Goal: Task Accomplishment & Management: Complete application form

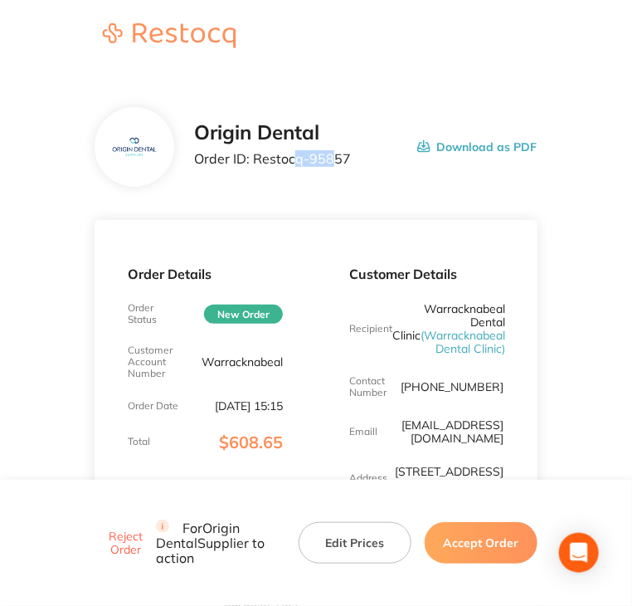
drag, startPoint x: 302, startPoint y: 170, endPoint x: 331, endPoint y: 162, distance: 30.2
click at [331, 162] on p "Order ID: Restocq- 95857" at bounding box center [272, 158] width 157 height 15
click at [349, 164] on div "Origin Dental Order ID: Restocq- 95857 Download as PDF" at bounding box center [365, 146] width 343 height 51
click at [344, 156] on p "Order ID: Restocq- 95857" at bounding box center [272, 158] width 157 height 15
drag, startPoint x: 344, startPoint y: 157, endPoint x: 258, endPoint y: 157, distance: 86.3
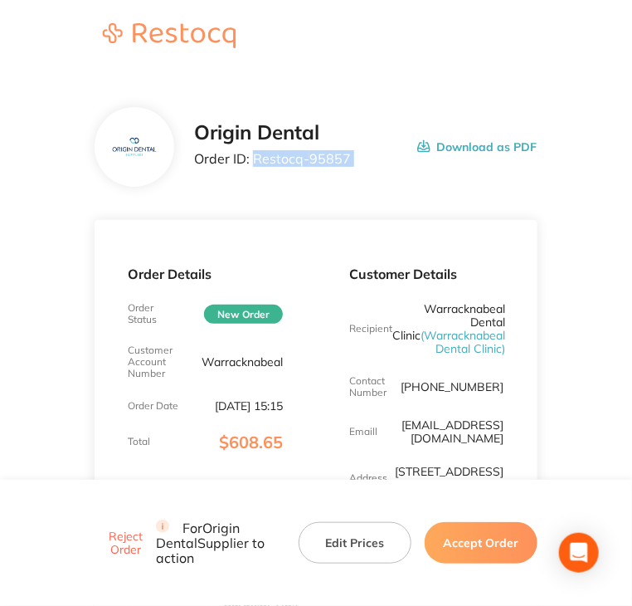
click at [258, 157] on p "Order ID: Restocq- 95857" at bounding box center [272, 158] width 157 height 15
copy p "Restocq- 95857"
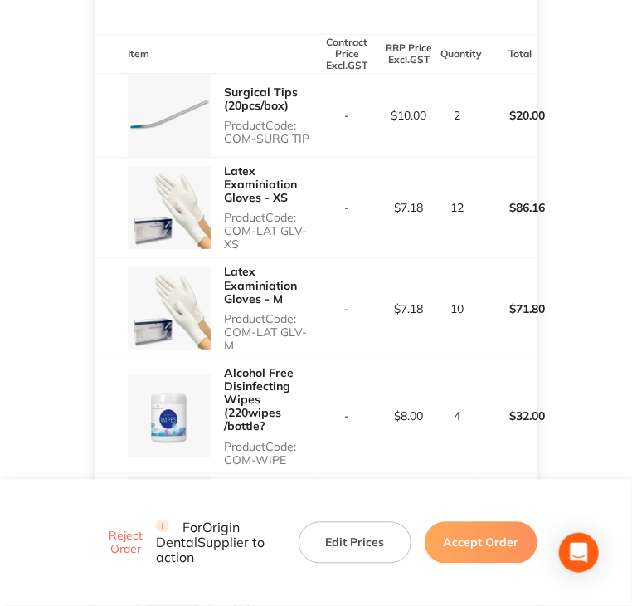
scroll to position [448, 0]
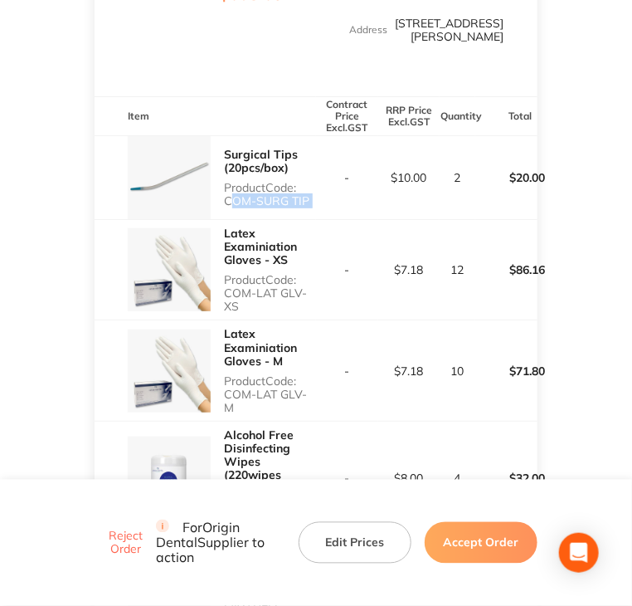
drag, startPoint x: 222, startPoint y: 203, endPoint x: 316, endPoint y: 203, distance: 94.6
click at [316, 203] on tr "Surgical Tips (20pcs/box) Product Code: COM-SURG TIP - $10.00 2 $20.00" at bounding box center [316, 177] width 442 height 84
copy p "COM-SURG TIP"
copy p "COM-LAT GLV- XS"
drag, startPoint x: 225, startPoint y: 293, endPoint x: 246, endPoint y: 302, distance: 22.7
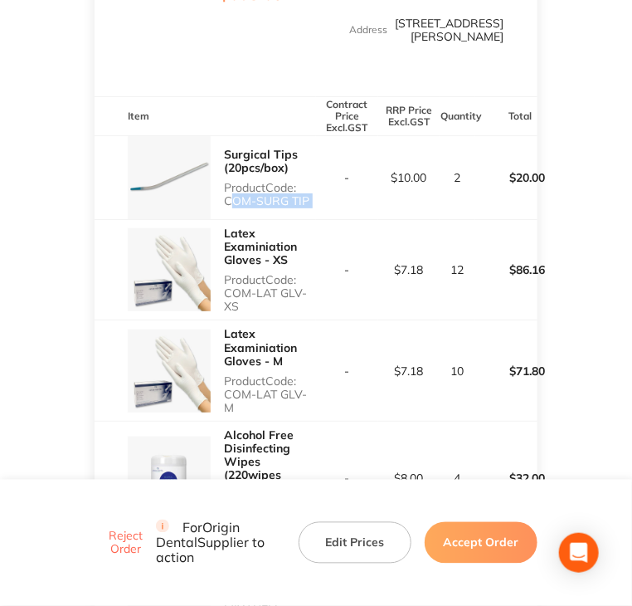
click at [246, 302] on p "Product Code: COM-LAT GLV- XS" at bounding box center [270, 293] width 92 height 40
drag, startPoint x: 224, startPoint y: 396, endPoint x: 317, endPoint y: 398, distance: 93.0
click at [317, 398] on tr "Latex Examiniation Gloves - M Product Code: COM-LAT GLV-M - $7.18 10 $71.80" at bounding box center [316, 370] width 442 height 101
copy p "COM-LAT GLV-M"
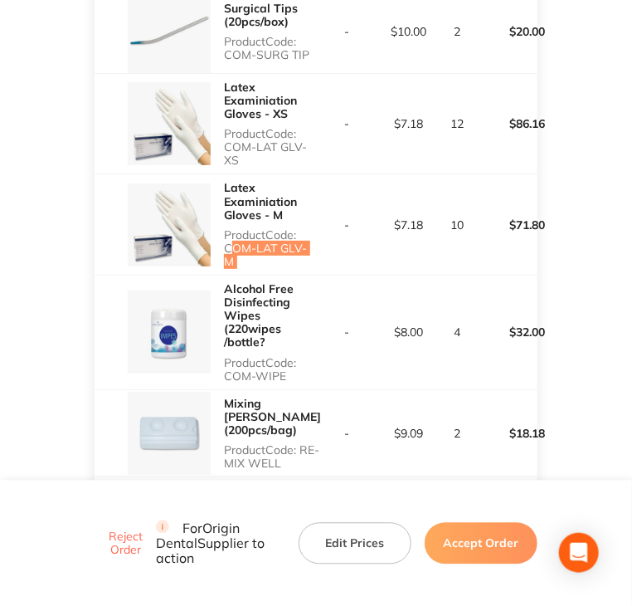
scroll to position [614, 0]
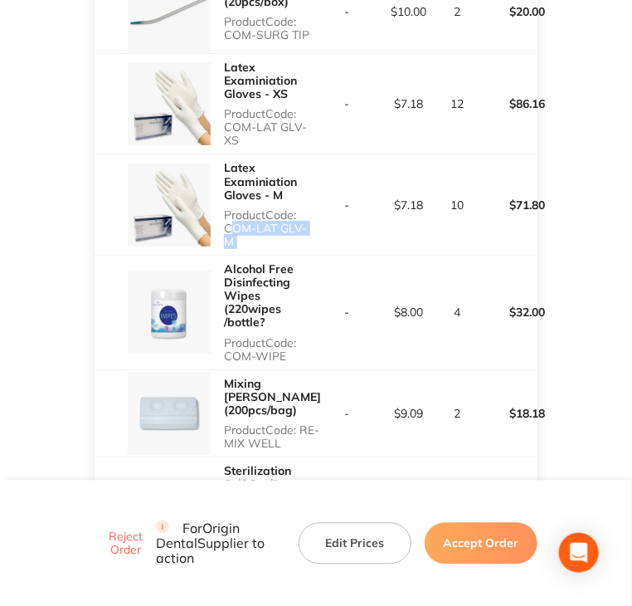
copy p "COM-WIPE"
drag, startPoint x: 222, startPoint y: 342, endPoint x: 286, endPoint y: 338, distance: 63.2
click at [286, 338] on div "Alcohol Free Disinfecting Wipes (220wipes /bottle? Product Code: COM-WIPE" at bounding box center [206, 313] width 222 height 114
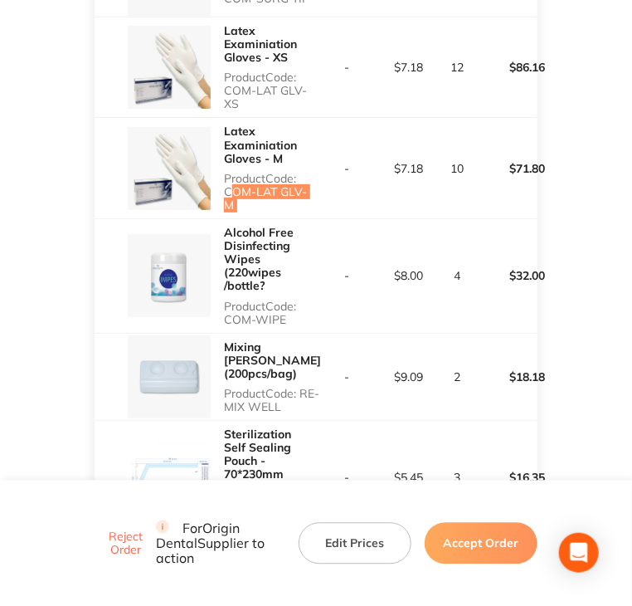
scroll to position [780, 0]
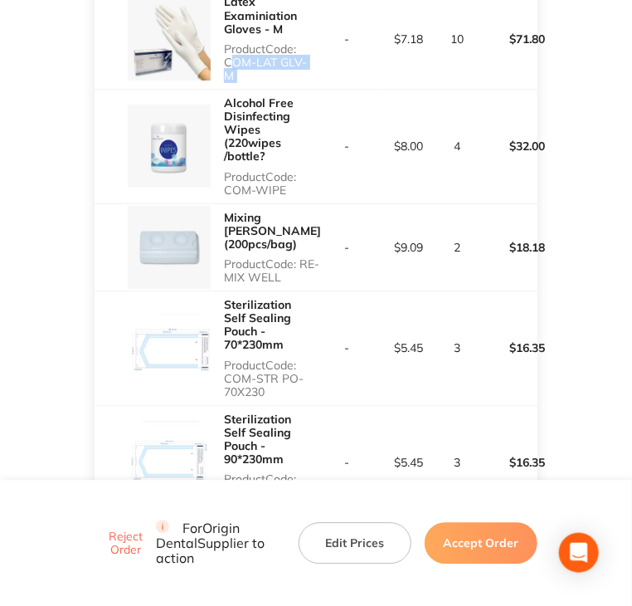
copy p "RE-MIX WELL"
drag, startPoint x: 223, startPoint y: 253, endPoint x: 593, endPoint y: 174, distance: 378.5
click at [302, 257] on p "Product Code: RE-MIX WELL" at bounding box center [272, 270] width 97 height 27
copy p "COM-STR PO-70X230"
drag, startPoint x: 226, startPoint y: 347, endPoint x: 263, endPoint y: 363, distance: 40.5
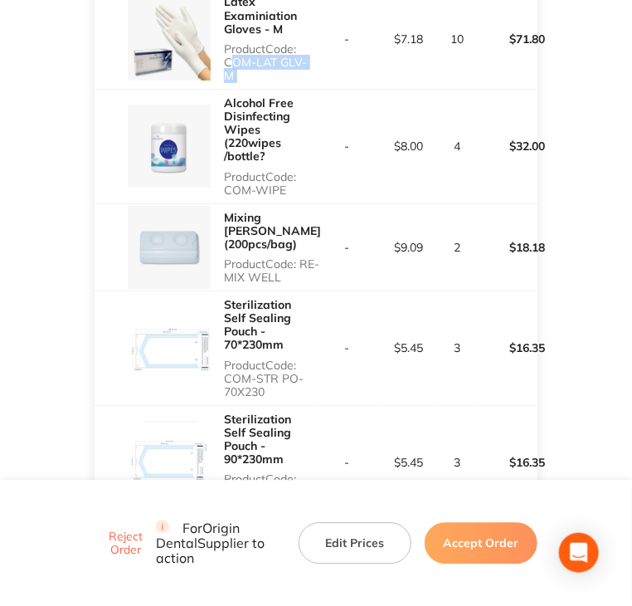
click at [263, 363] on p "Product Code: COM-STR PO-70X230" at bounding box center [270, 379] width 92 height 40
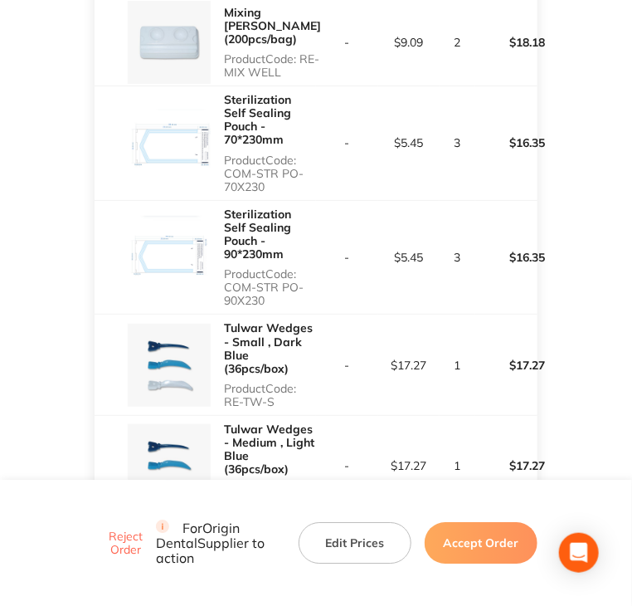
scroll to position [1029, 0]
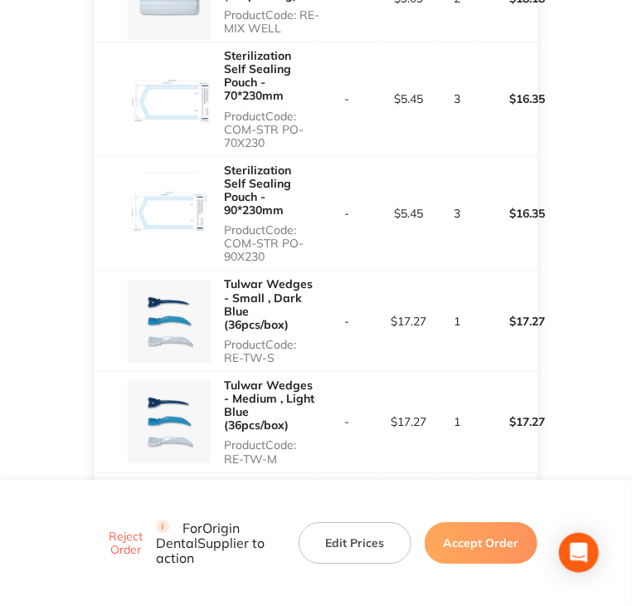
drag, startPoint x: 226, startPoint y: 202, endPoint x: 272, endPoint y: 212, distance: 47.5
click at [272, 223] on p "Product Code: COM-STR PO-90X230" at bounding box center [270, 243] width 92 height 40
copy p "COM-STR PO-90X230"
copy p "RE-TW-S"
drag, startPoint x: 236, startPoint y: 313, endPoint x: 310, endPoint y: 291, distance: 77.7
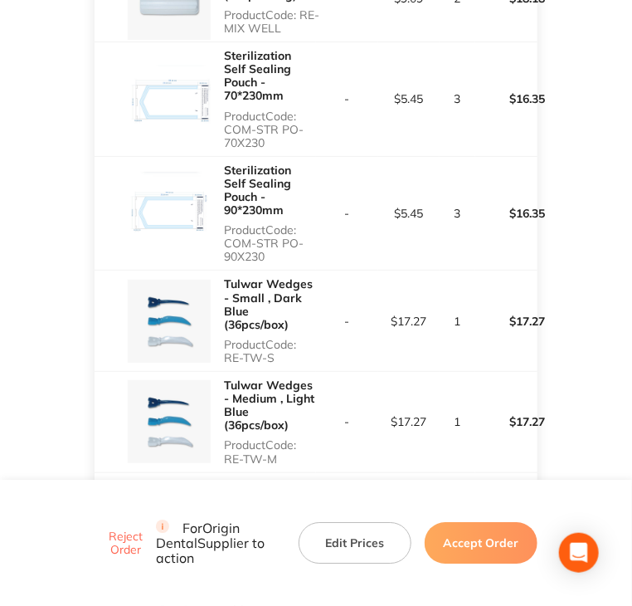
click at [290, 313] on div "Tulwar Wedges - Small , Dark Blue (36pcs/box) Product Code: RE-TW-S" at bounding box center [206, 321] width 222 height 100
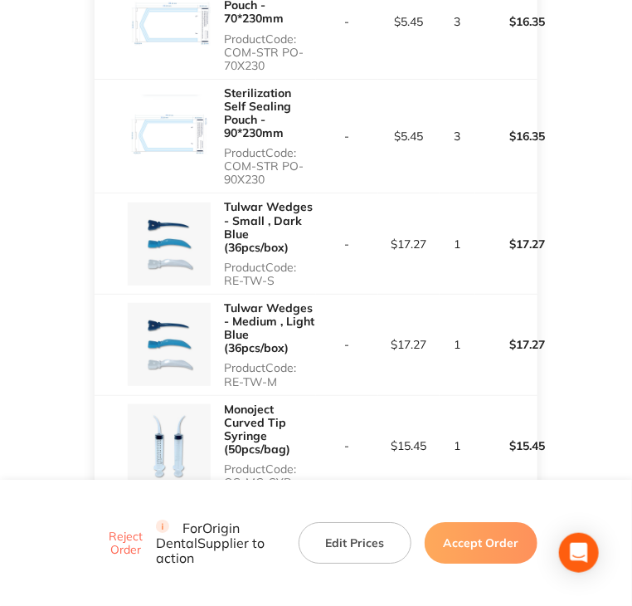
scroll to position [1112, 0]
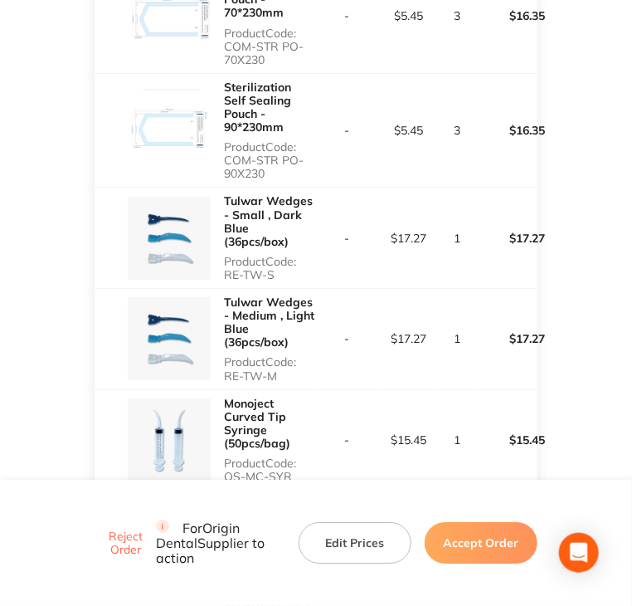
drag, startPoint x: 222, startPoint y: 331, endPoint x: 285, endPoint y: 331, distance: 63.1
click at [285, 331] on div "Tulwar Wedges - Medium , Light Blue (36pcs/box) Product Code: RE-TW-M" at bounding box center [206, 339] width 222 height 100
copy p "RE-TW-M"
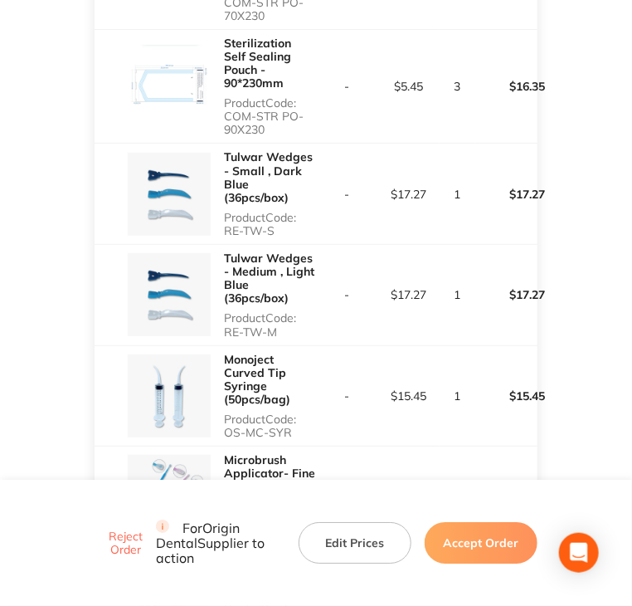
scroll to position [1361, 0]
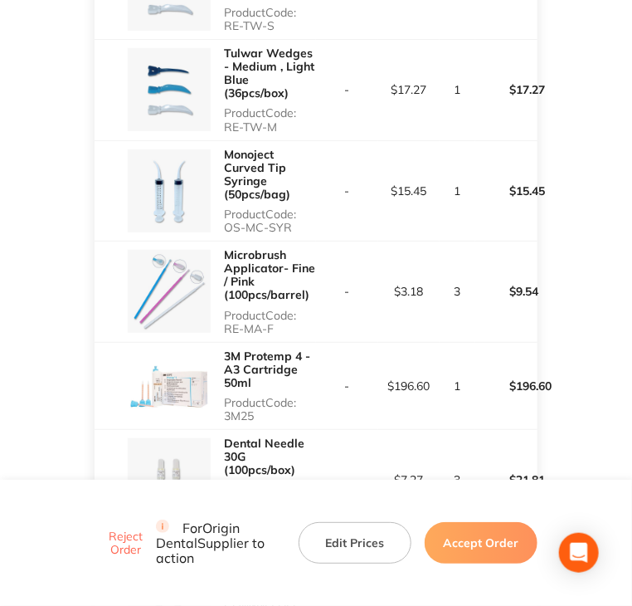
drag, startPoint x: 232, startPoint y: 180, endPoint x: 292, endPoint y: 180, distance: 60.6
click at [292, 180] on div "Monoject Curved Tip Syringe (50pcs/bag) Product Code: OS-MC-SYR" at bounding box center [206, 191] width 222 height 100
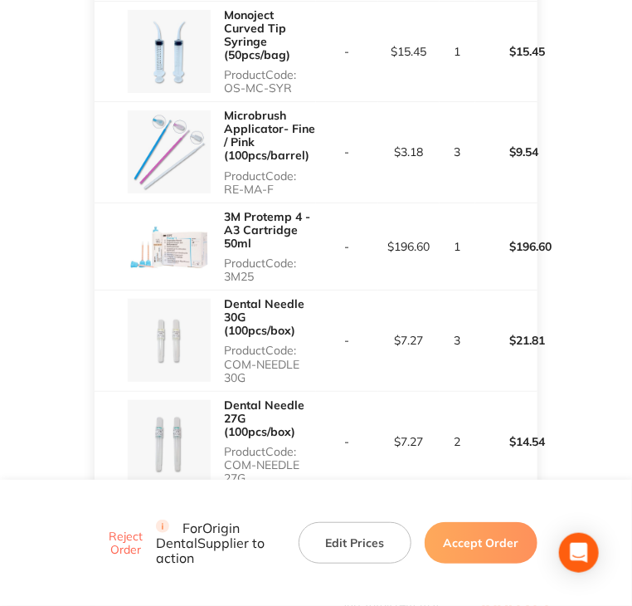
scroll to position [1527, 0]
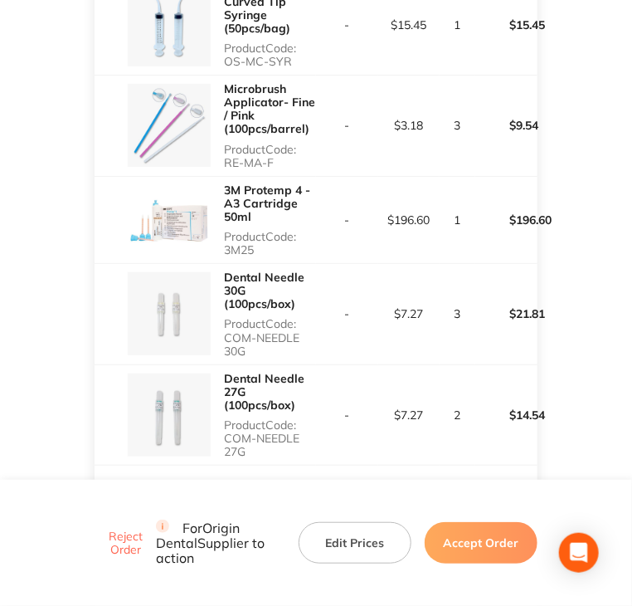
drag, startPoint x: 222, startPoint y: 123, endPoint x: 307, endPoint y: 116, distance: 84.9
click at [307, 116] on div "Microbrush Applicator- Fine / Pink (100pcs/barrel) Product Code: RE-MA-F" at bounding box center [206, 126] width 222 height 100
drag, startPoint x: 227, startPoint y: 207, endPoint x: 256, endPoint y: 205, distance: 28.3
click at [256, 230] on p "Product Code: 3M25" at bounding box center [270, 243] width 92 height 27
click at [254, 317] on p "Product Code: COM-NEEDLE 30G" at bounding box center [270, 337] width 92 height 40
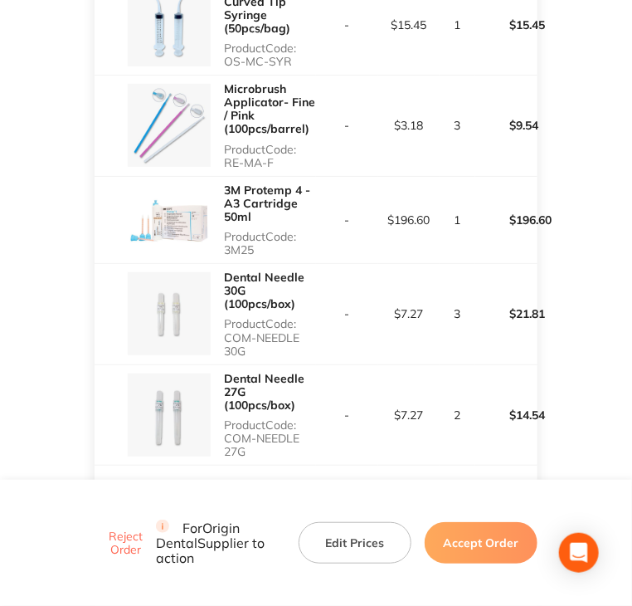
drag, startPoint x: 226, startPoint y: 291, endPoint x: 271, endPoint y: 296, distance: 45.9
click at [261, 317] on p "Product Code: COM-NEEDLE 30G" at bounding box center [270, 337] width 92 height 40
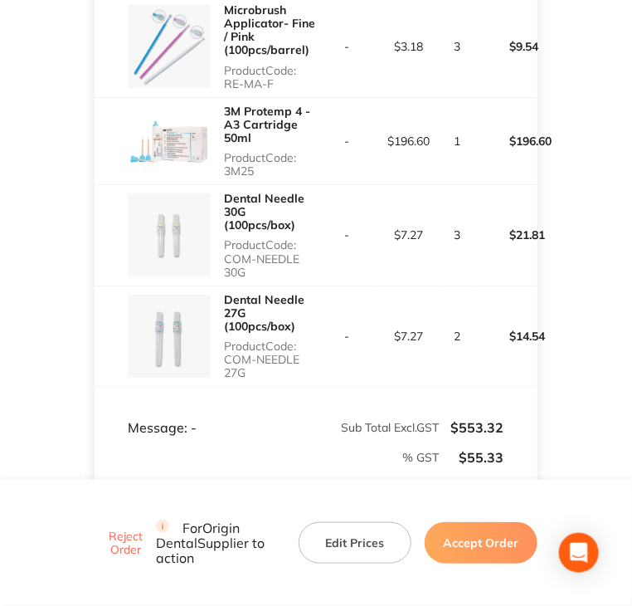
scroll to position [1610, 0]
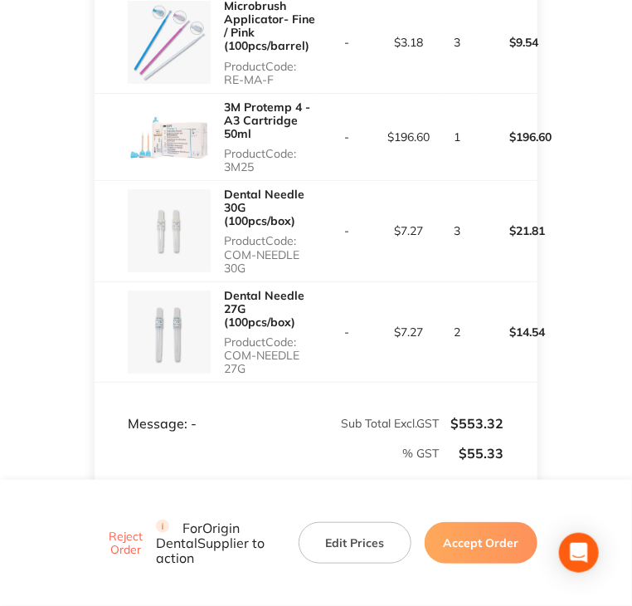
drag, startPoint x: 225, startPoint y: 312, endPoint x: 259, endPoint y: 326, distance: 36.8
click at [259, 335] on p "Product Code: COM-NEEDLE 27G" at bounding box center [270, 355] width 92 height 40
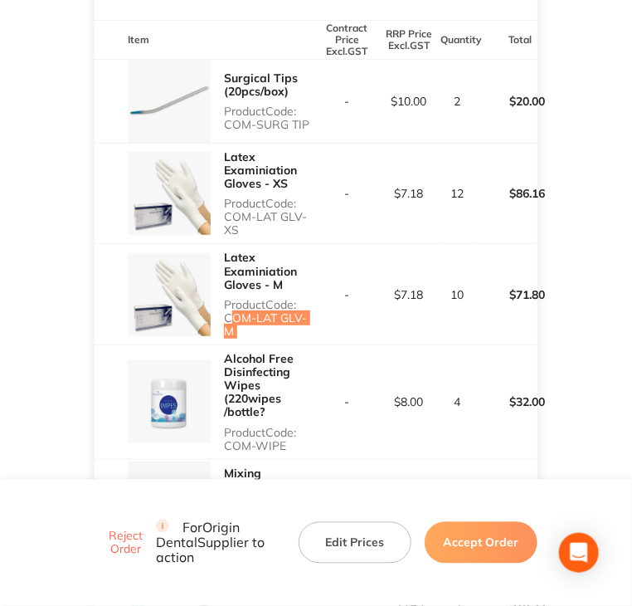
scroll to position [531, 0]
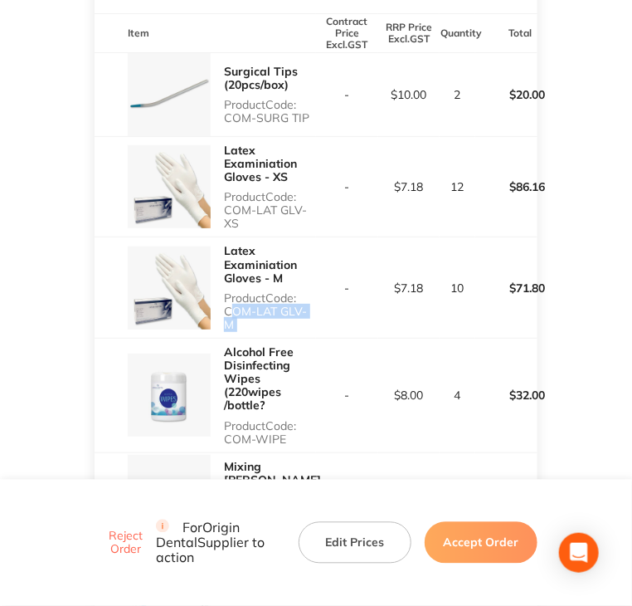
click at [482, 529] on button "Accept Order" at bounding box center [481, 542] width 113 height 41
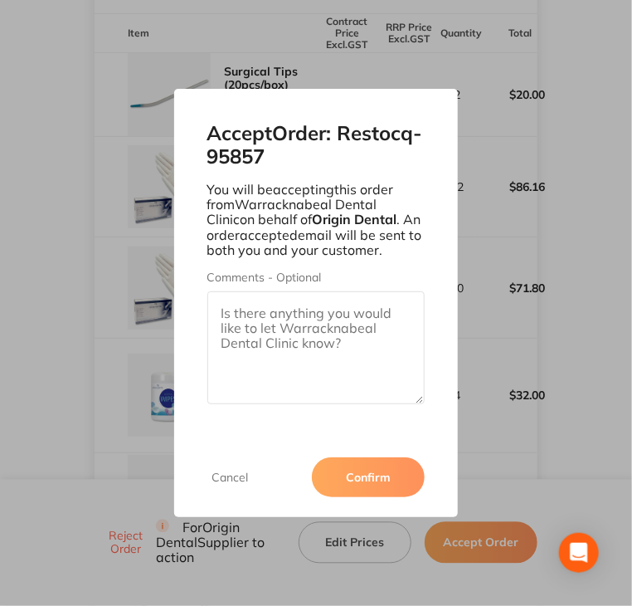
click at [369, 326] on textarea "Comments - Optional" at bounding box center [316, 347] width 218 height 113
paste textarea "SO-00001100"
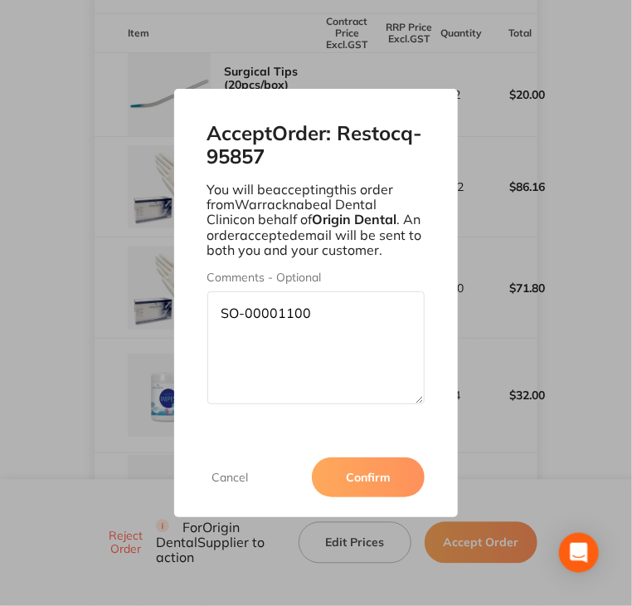
type textarea "SO-00001100"
click at [368, 489] on button "Confirm" at bounding box center [368, 477] width 113 height 40
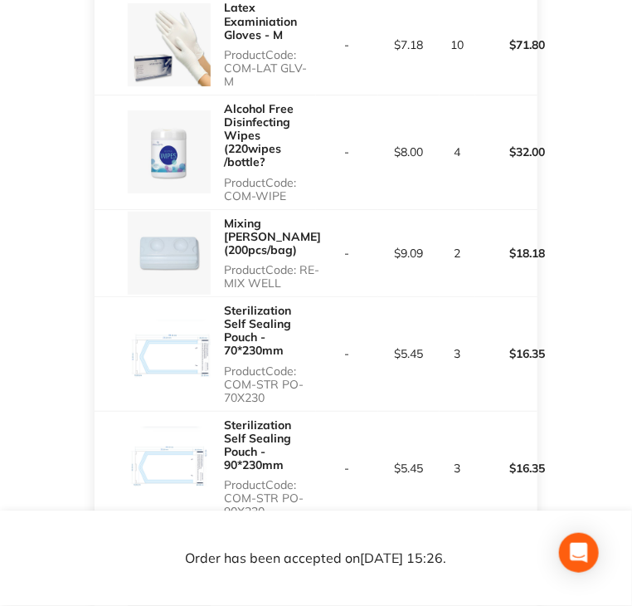
scroll to position [697, 0]
